Goal: Task Accomplishment & Management: Manage account settings

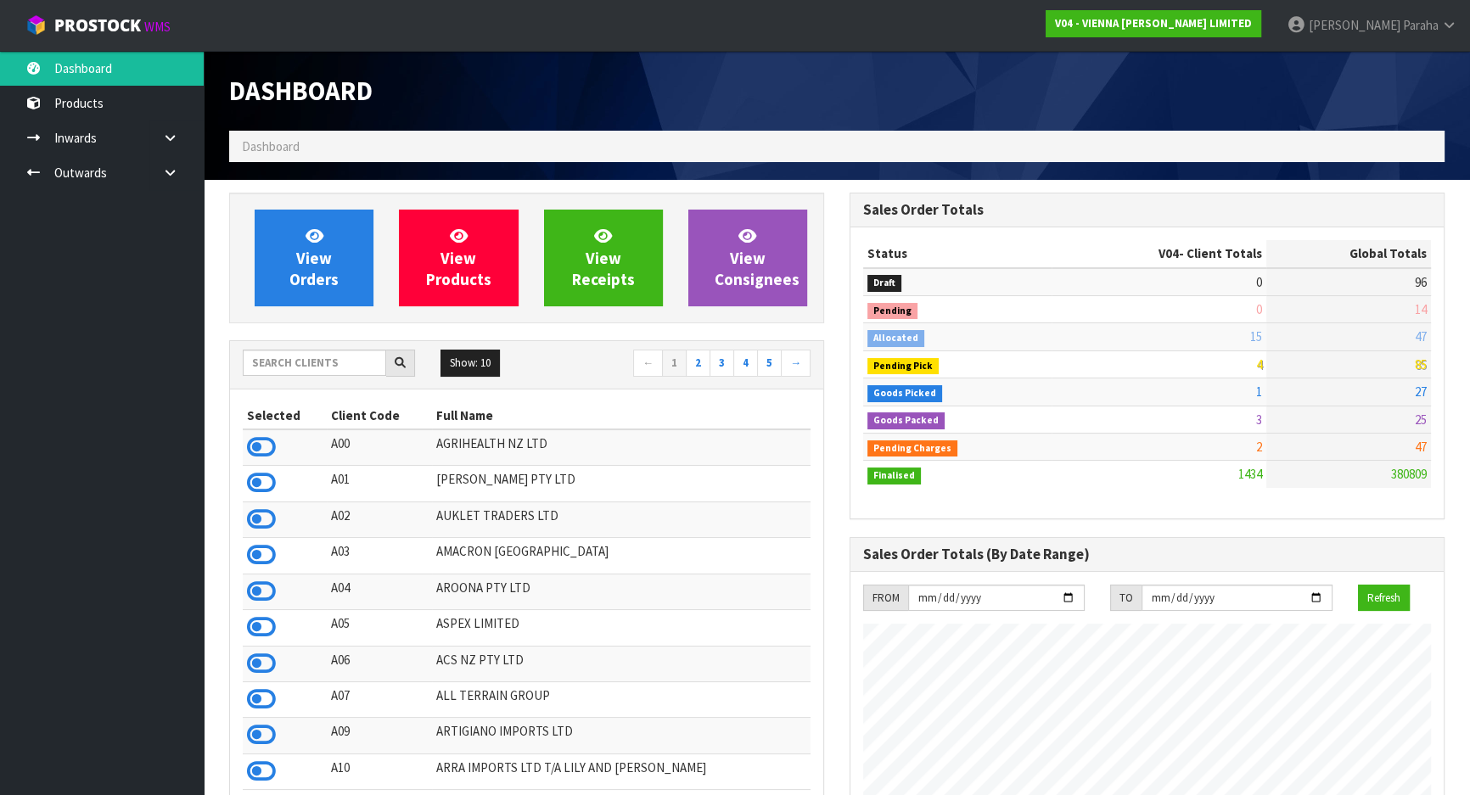
click at [1455, 21] on icon at bounding box center [1449, 25] width 16 height 13
click at [1402, 65] on link "Logout" at bounding box center [1402, 67] width 134 height 23
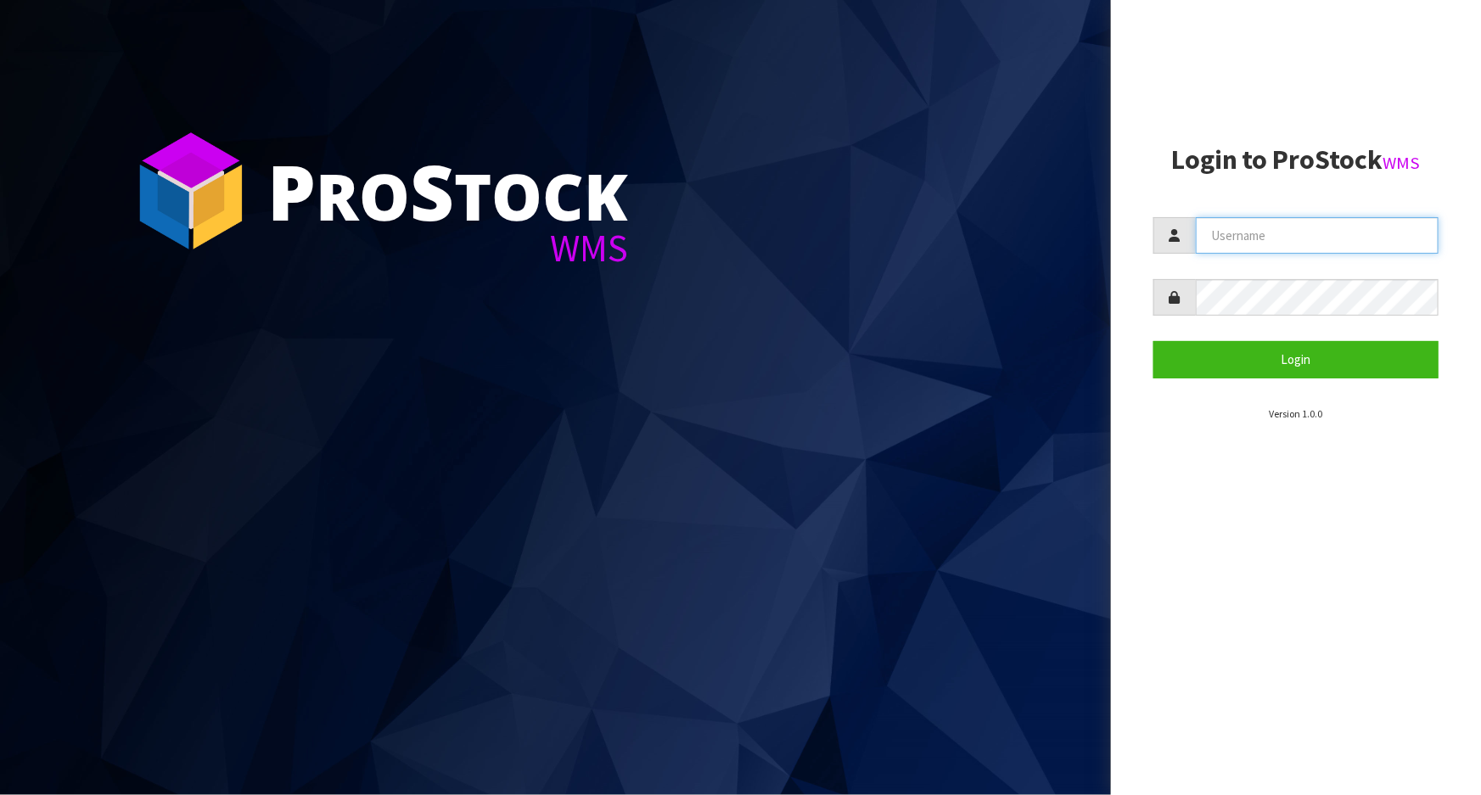
click at [1272, 243] on input "text" at bounding box center [1317, 235] width 243 height 37
type input "POLLY"
click at [1154, 341] on button "Login" at bounding box center [1296, 359] width 285 height 37
